Goal: Transaction & Acquisition: Purchase product/service

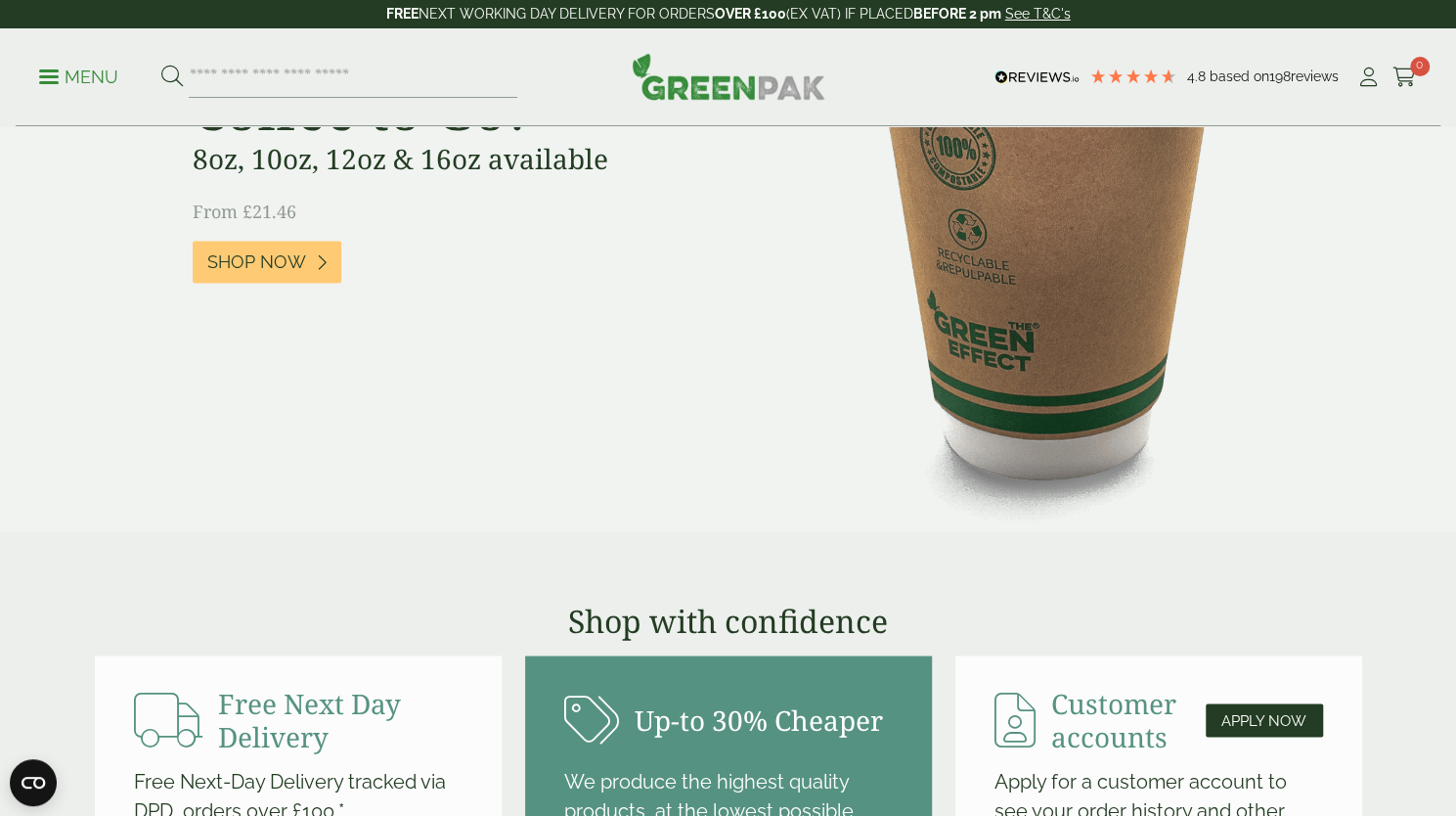
scroll to position [1652, 0]
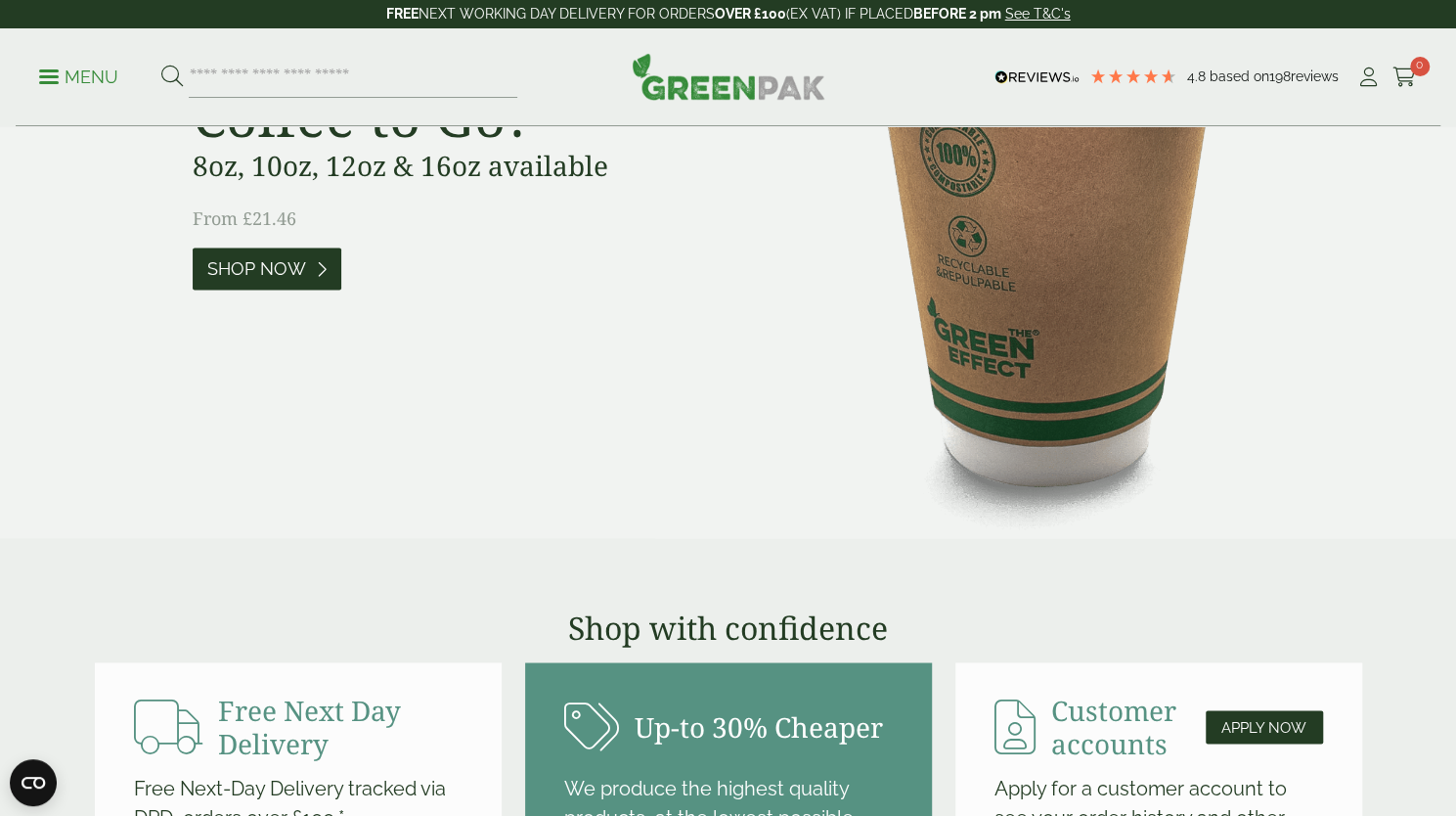
click at [305, 264] on link "Shop Now" at bounding box center [267, 268] width 148 height 42
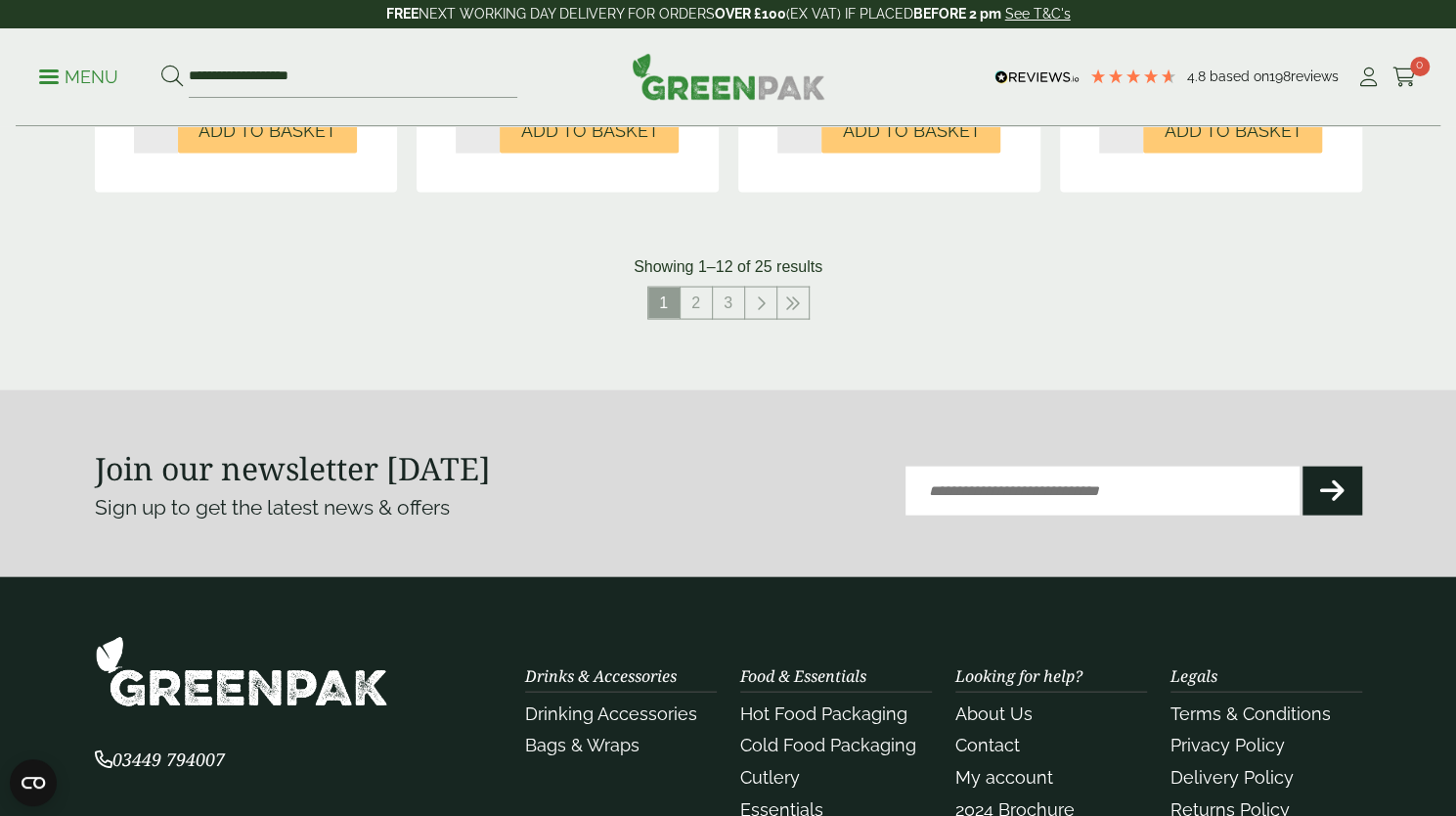
scroll to position [2325, 0]
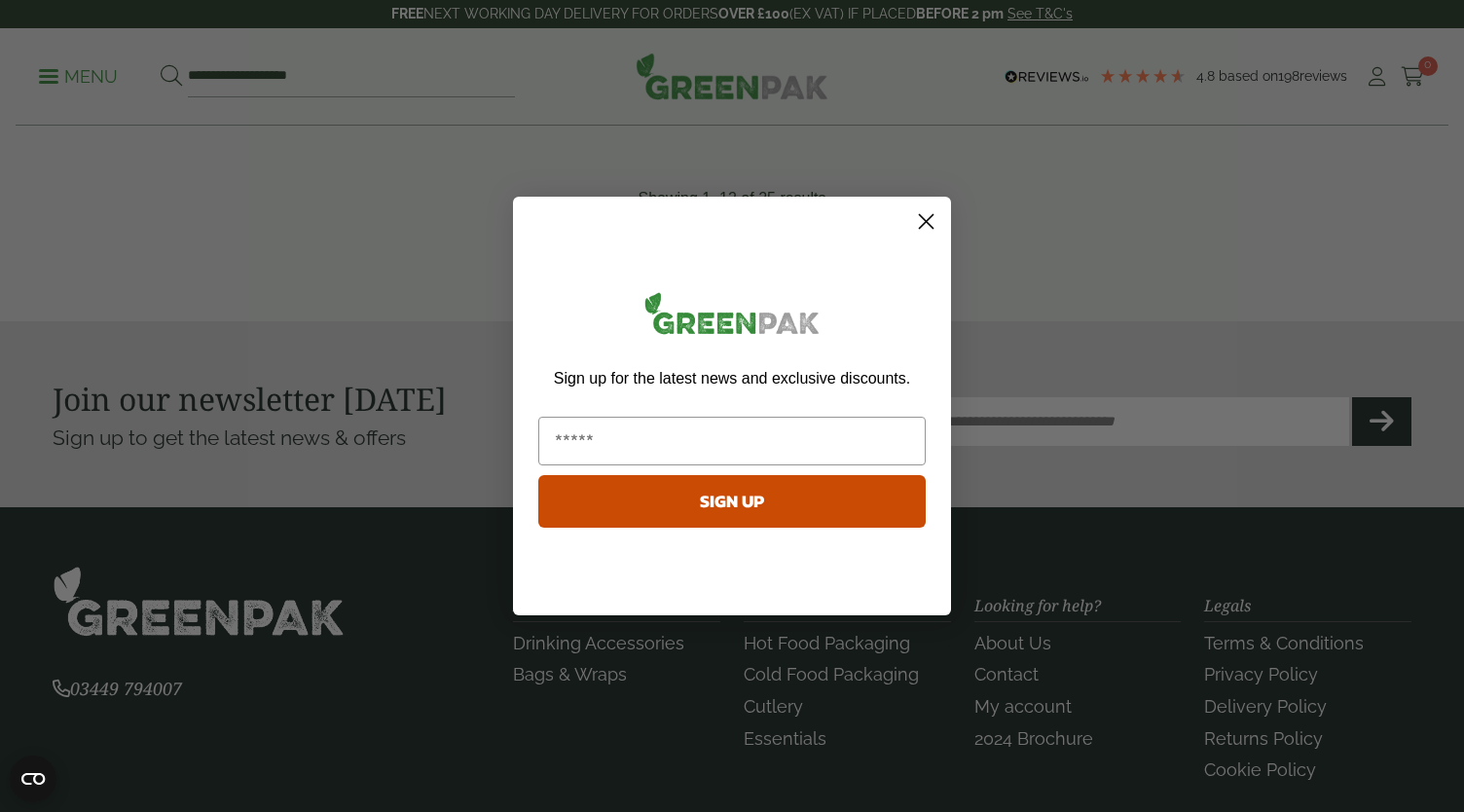
click at [932, 215] on icon "Close dialog" at bounding box center [927, 222] width 14 height 14
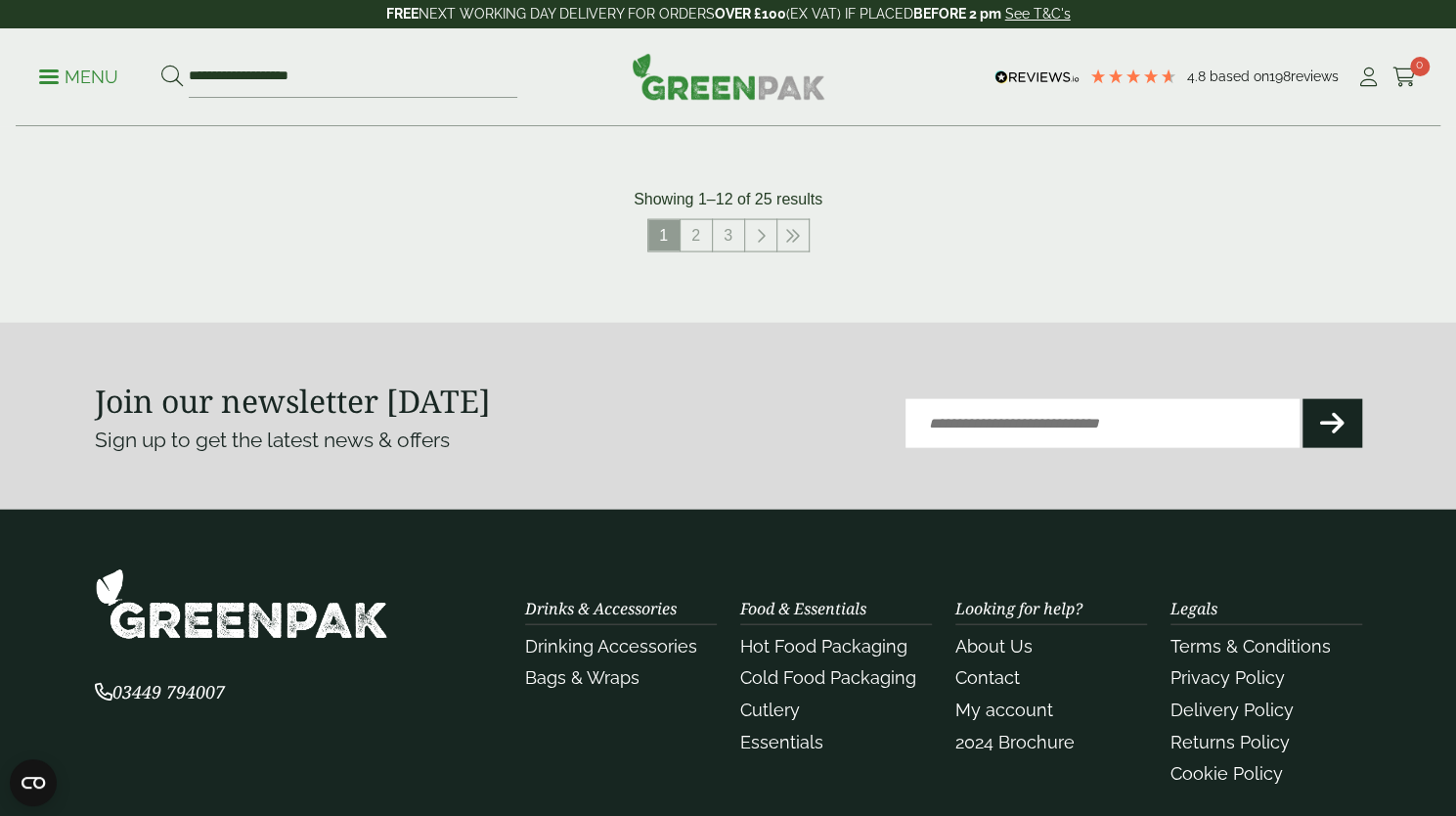
scroll to position [2542, 0]
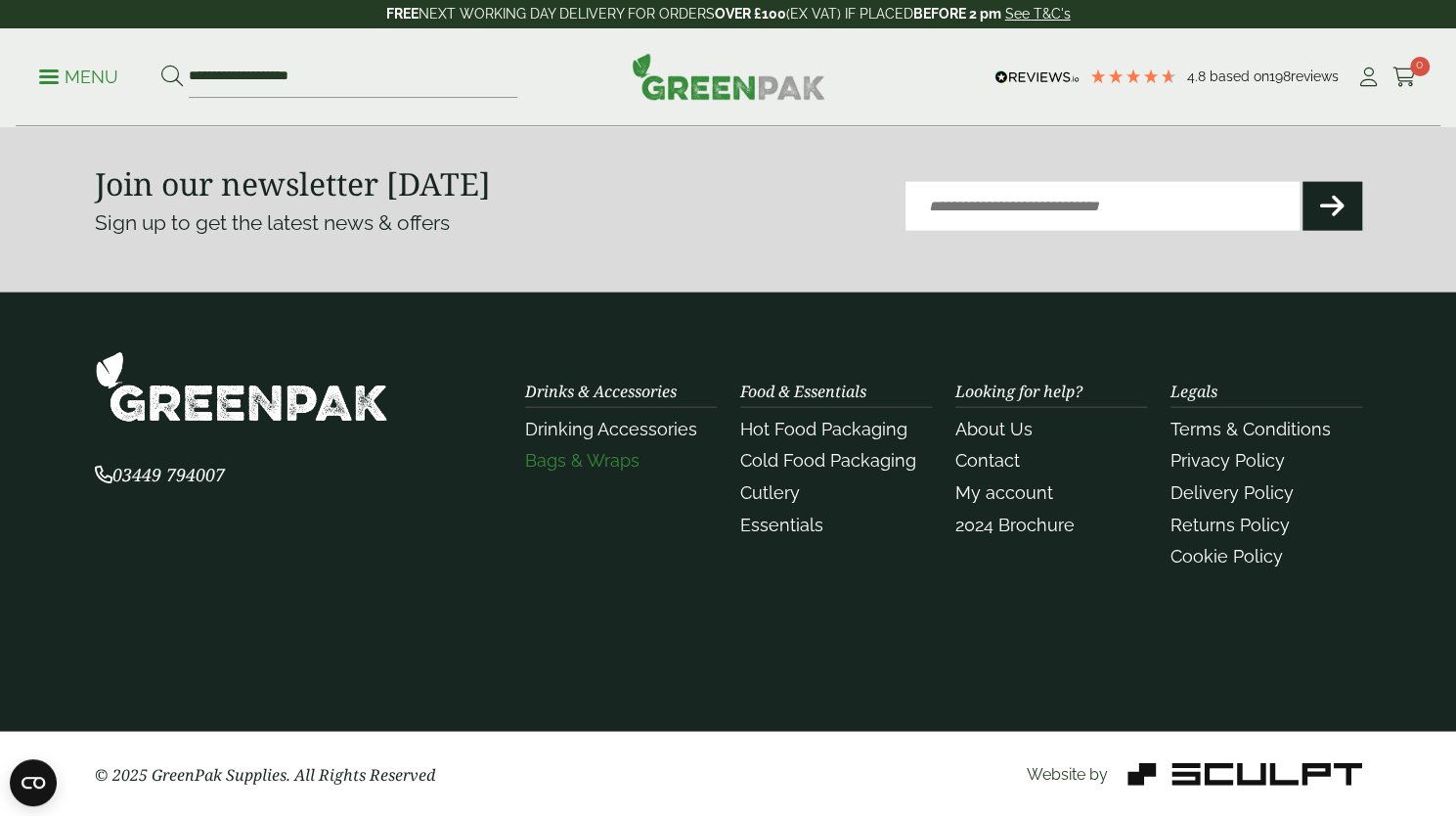
click at [550, 449] on link "Bags & Wraps" at bounding box center [583, 459] width 115 height 21
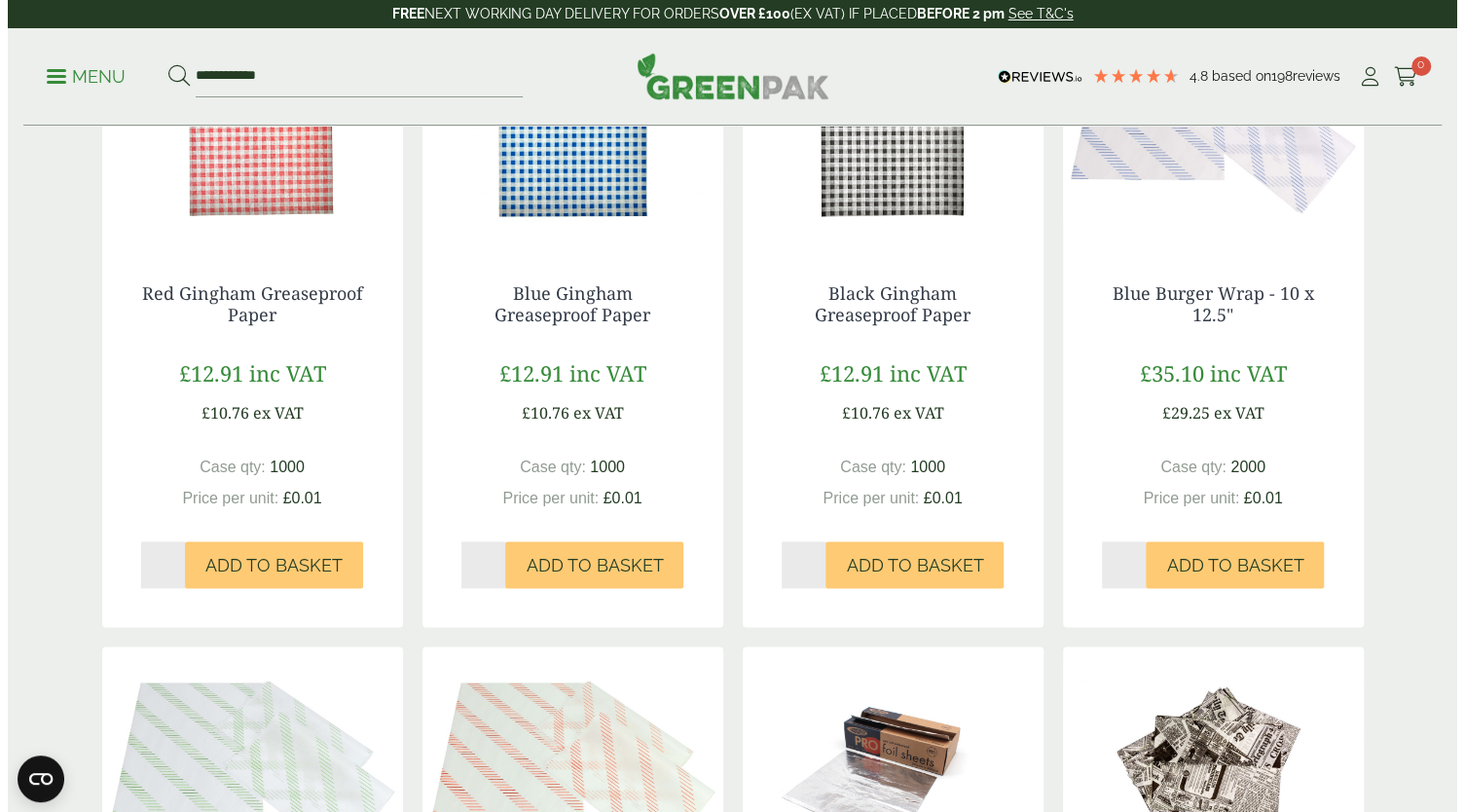
scroll to position [860, 0]
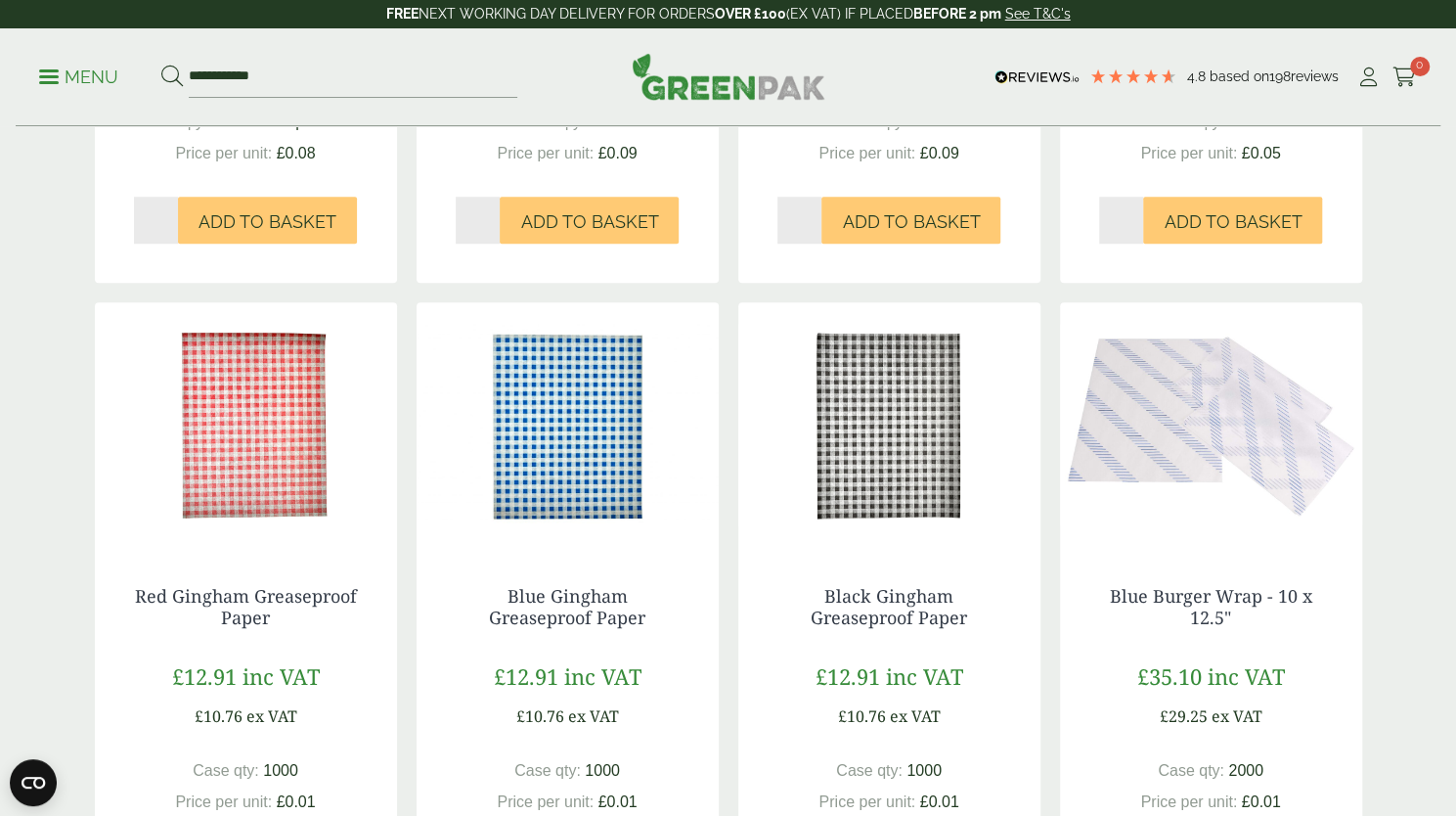
click at [47, 91] on ul "**********" at bounding box center [279, 77] width 478 height 41
click at [77, 70] on p "Menu" at bounding box center [79, 77] width 79 height 24
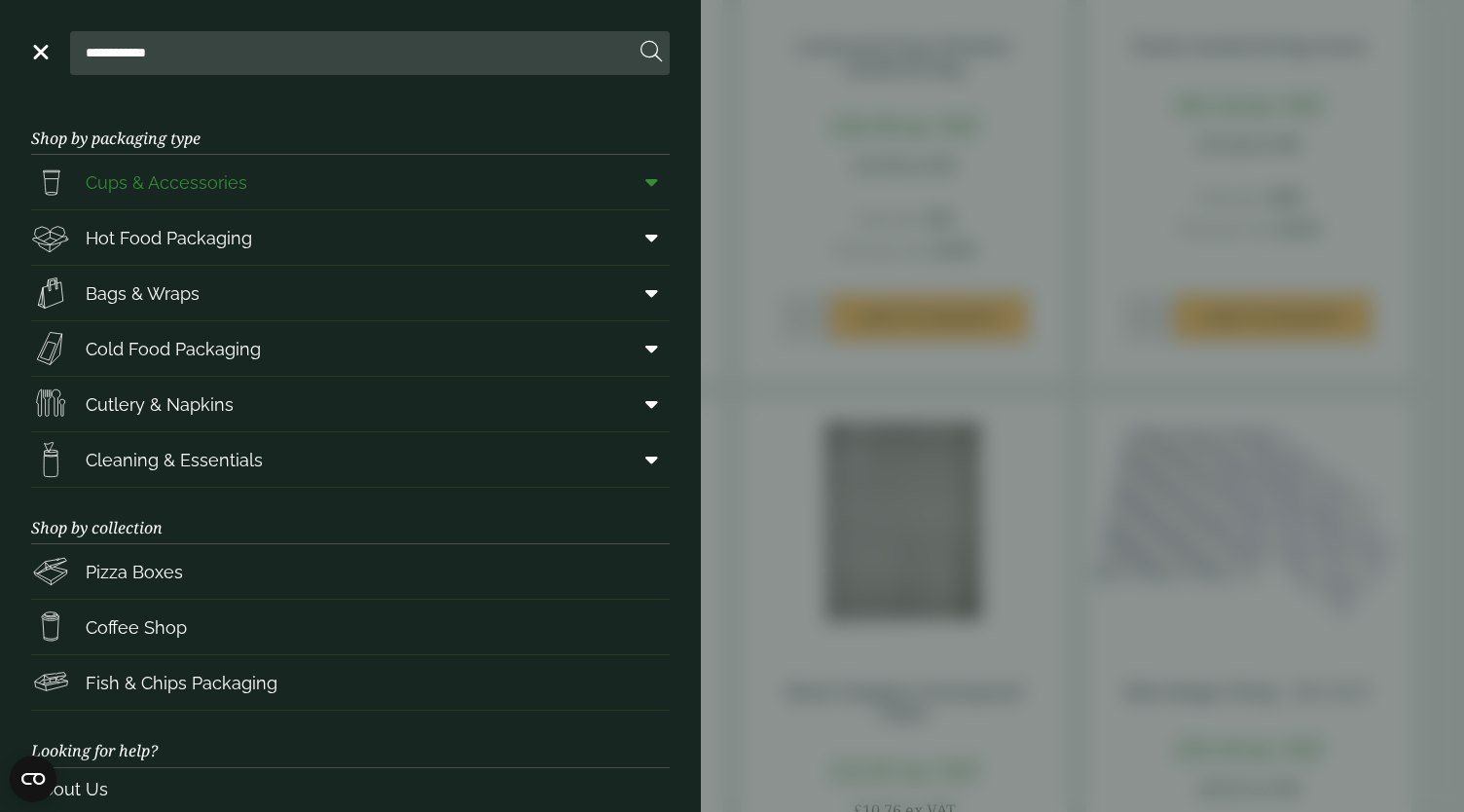
click at [245, 187] on link "Cups & Accessories" at bounding box center [350, 181] width 638 height 54
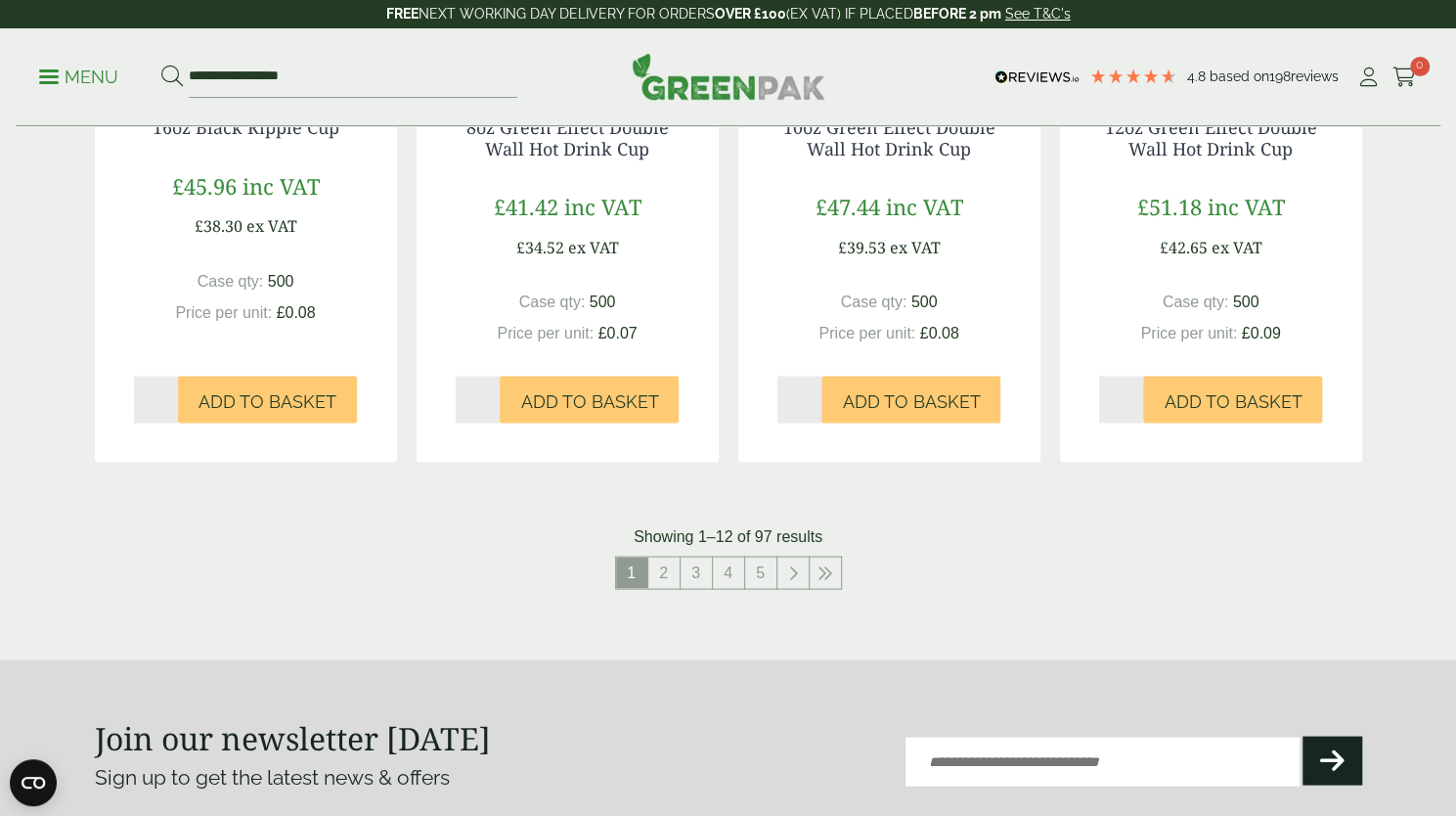
scroll to position [2350, 0]
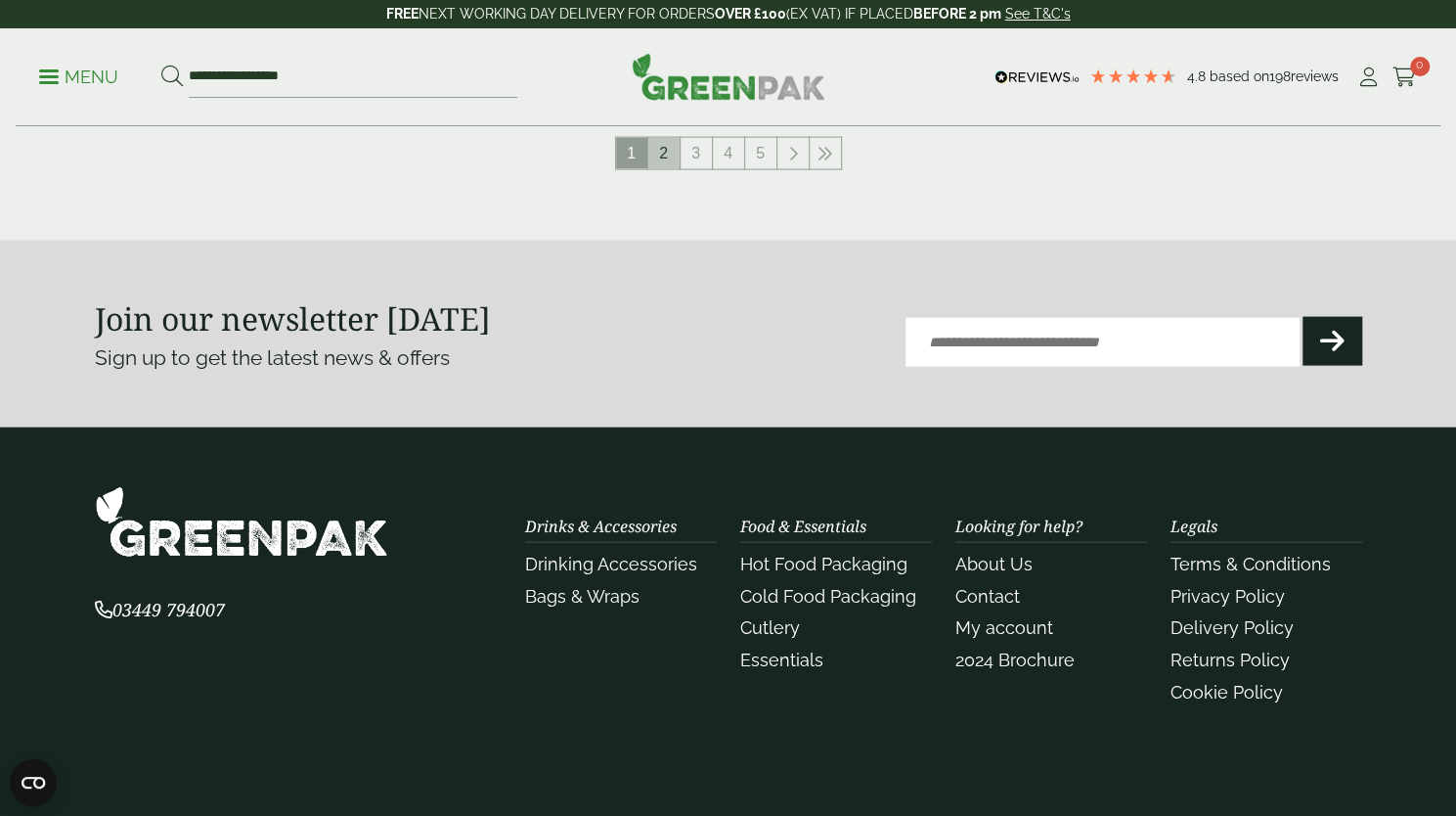
click at [668, 151] on link "2" at bounding box center [664, 154] width 32 height 32
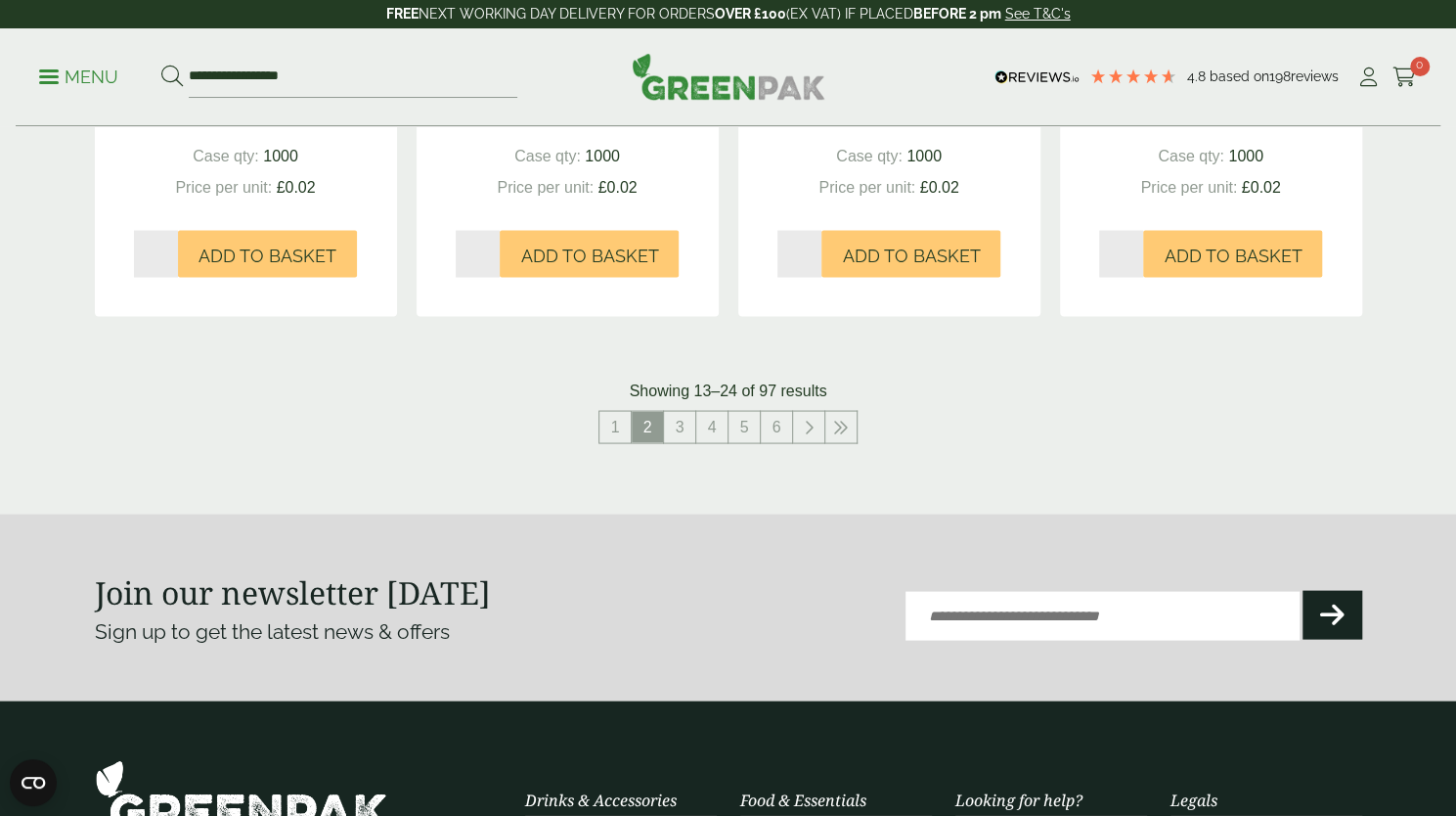
scroll to position [2140, 0]
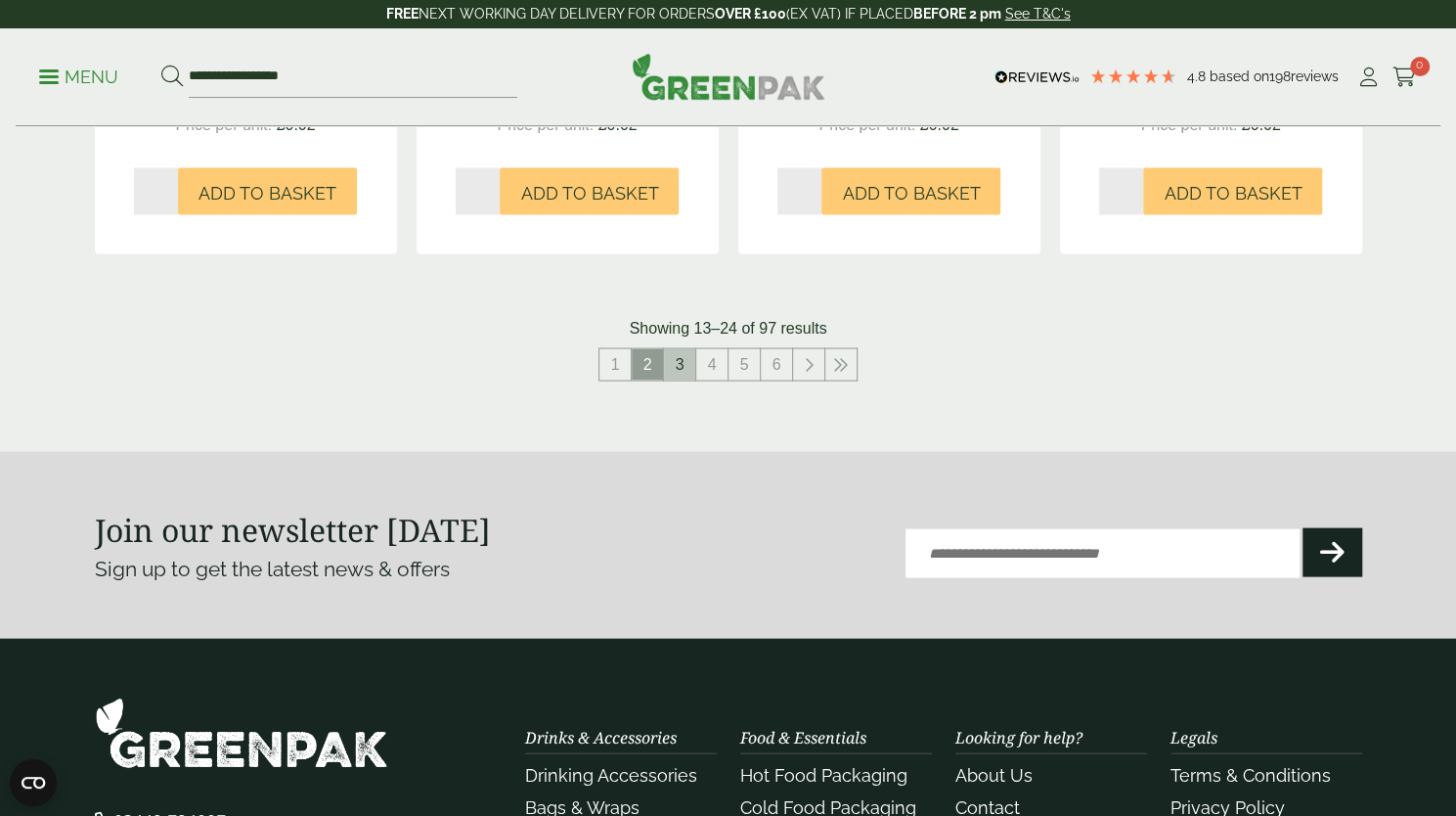
click at [688, 360] on link "3" at bounding box center [680, 364] width 32 height 32
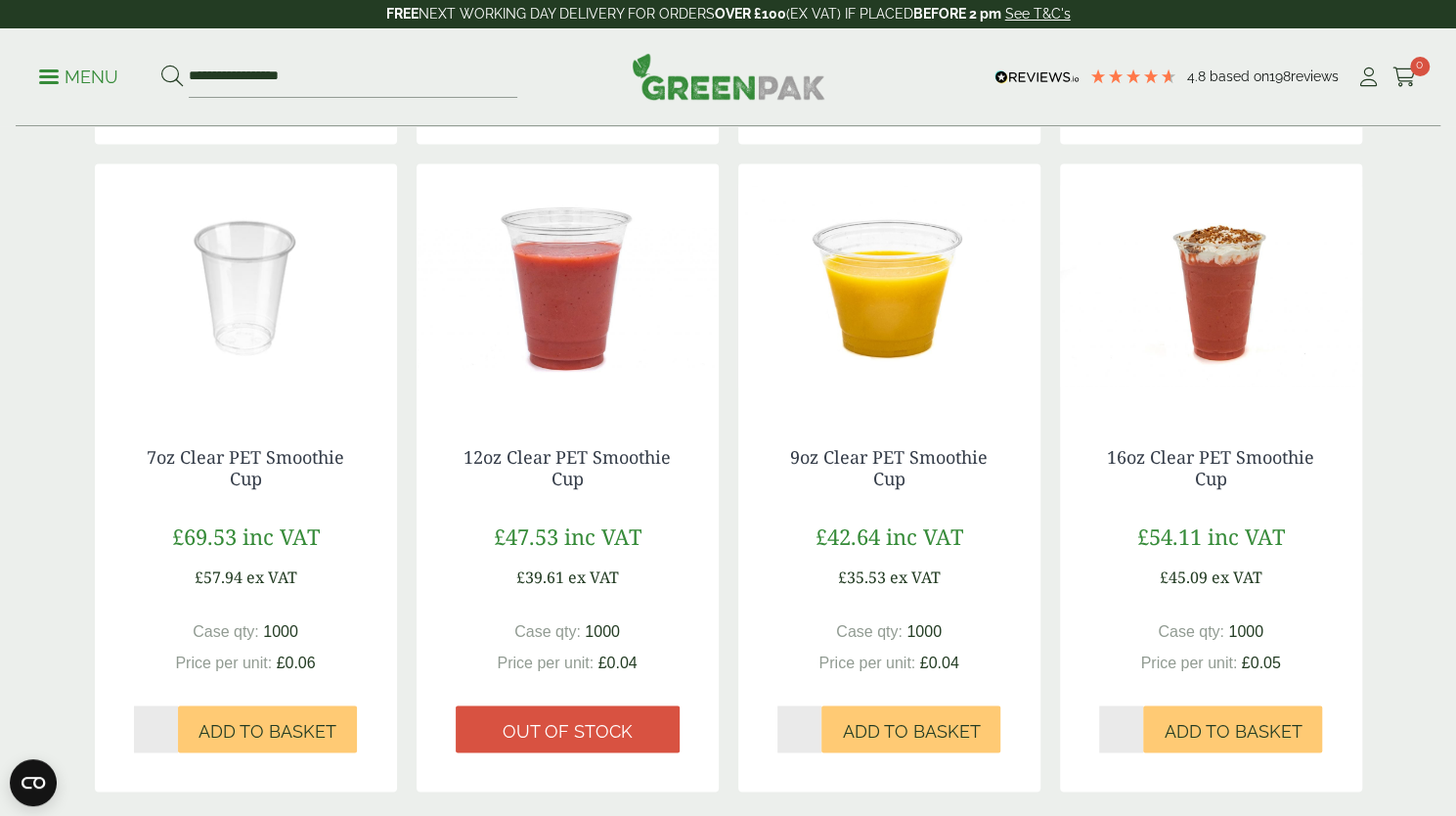
scroll to position [1796, 0]
